Goal: Information Seeking & Learning: Learn about a topic

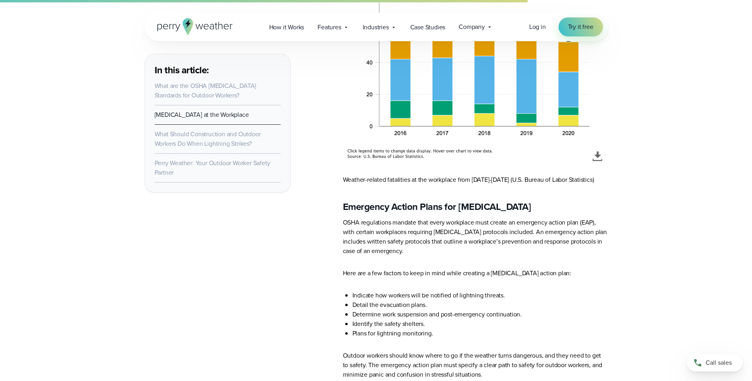
scroll to position [2458, 0]
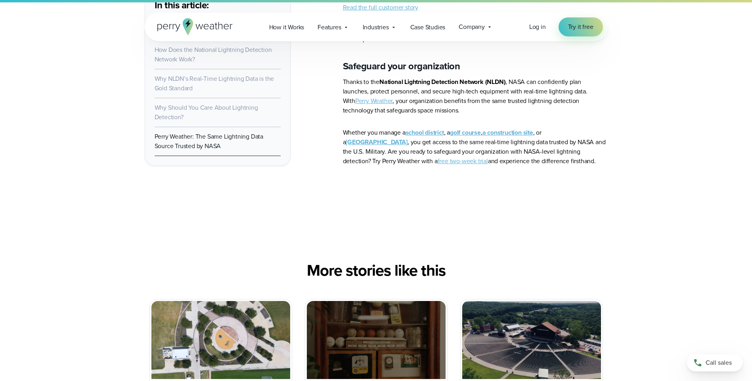
scroll to position [3132, 0]
